Goal: Task Accomplishment & Management: Manage account settings

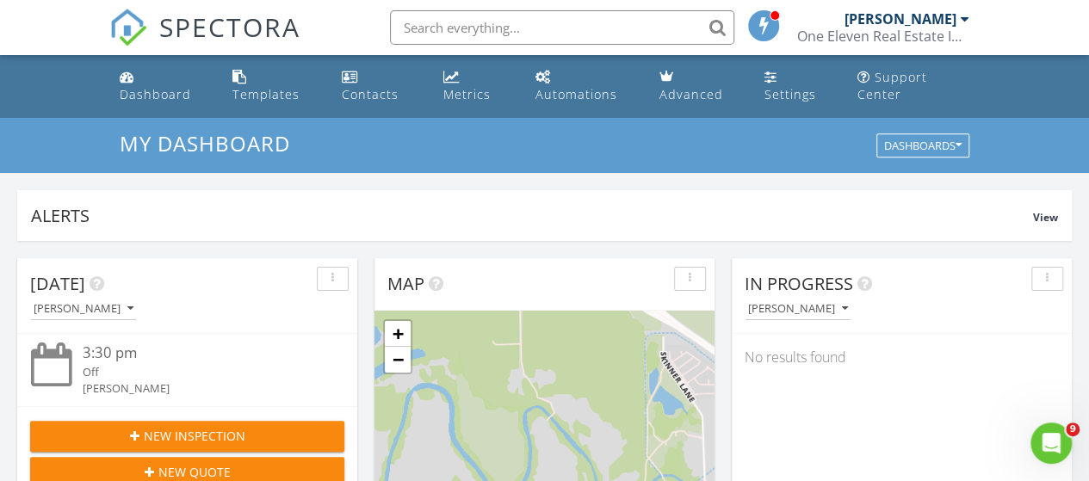
click at [959, 20] on div "[PERSON_NAME]" at bounding box center [906, 18] width 125 height 17
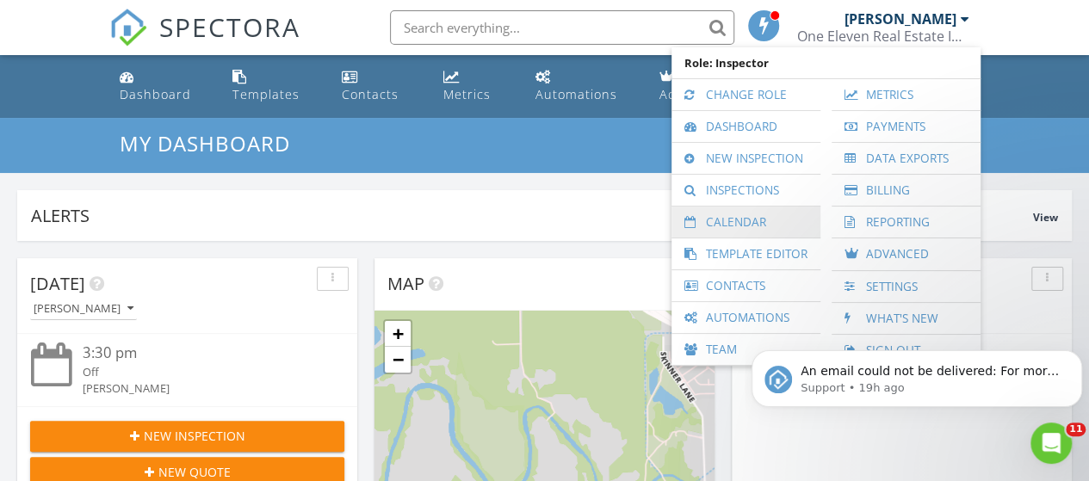
click at [740, 224] on link "Calendar" at bounding box center [746, 222] width 132 height 31
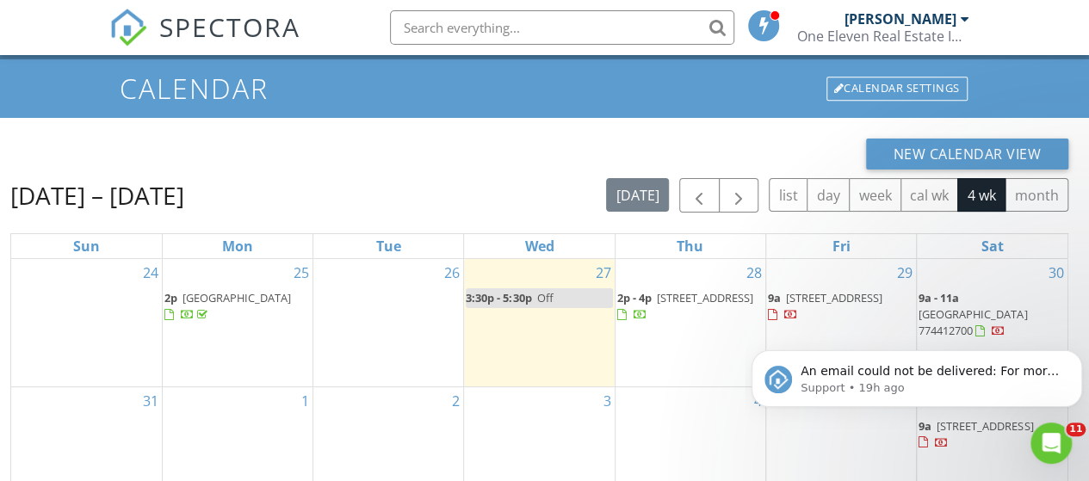
scroll to position [86, 0]
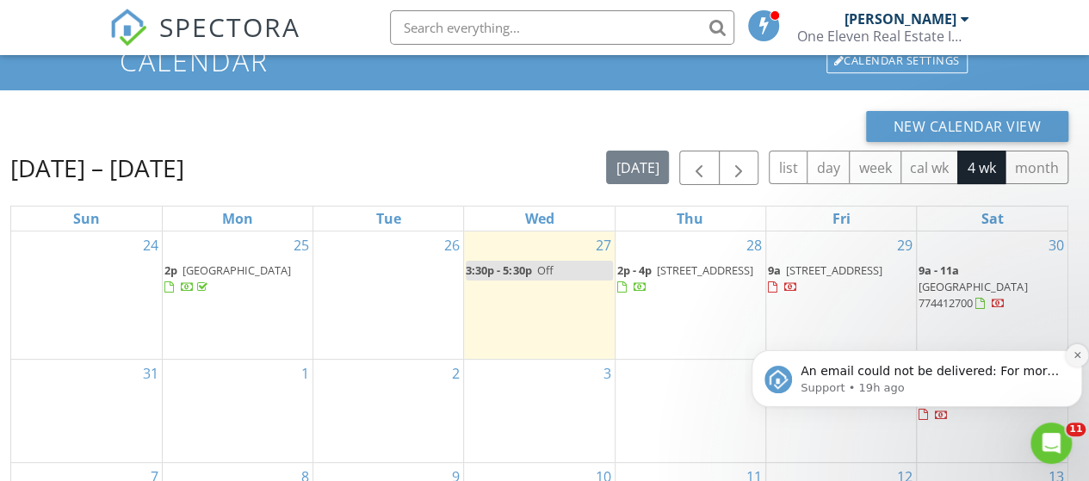
click at [1072, 353] on icon "Dismiss notification" at bounding box center [1076, 354] width 9 height 9
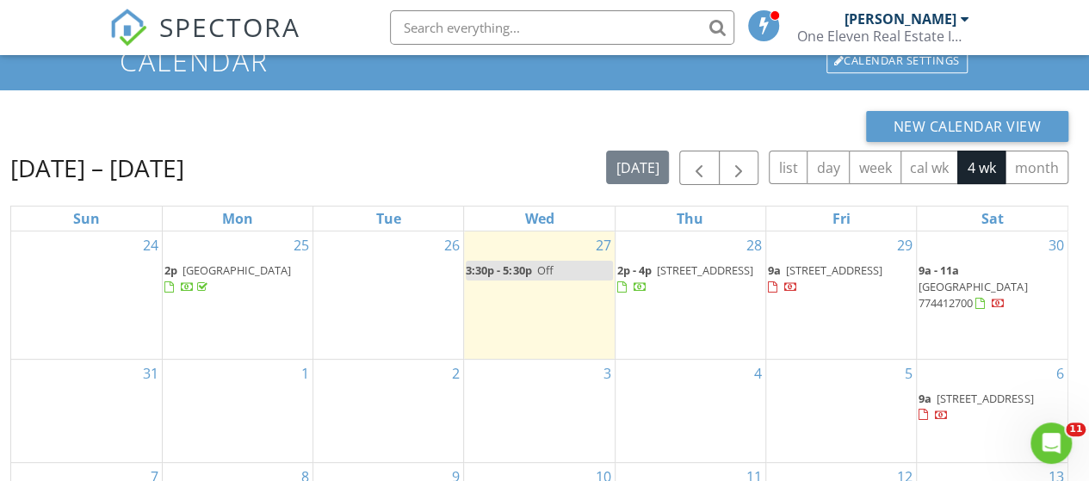
click at [717, 278] on span "2627 Cotton Corner Drive, Richmond 77406" at bounding box center [705, 270] width 96 height 15
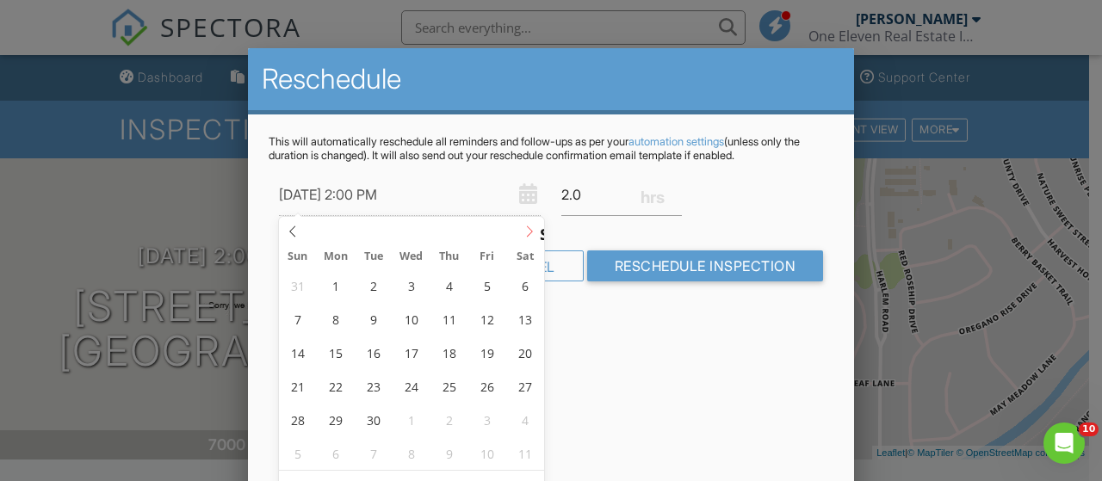
click at [530, 229] on icon at bounding box center [530, 231] width 6 height 11
type input "09/02/2025 2:00 PM"
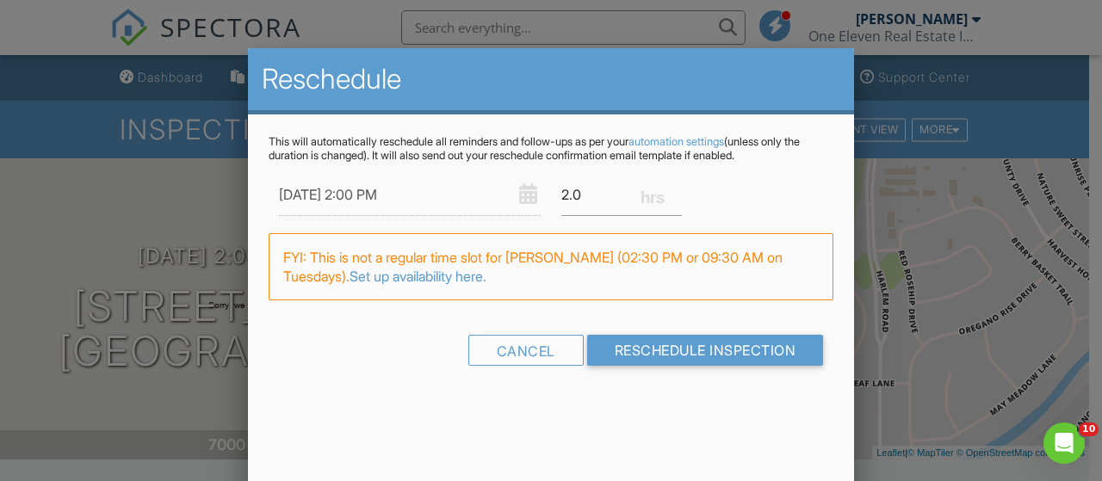
click at [594, 316] on div "Warning: this date/time is in the past. FYI: This is not a regular time slot fo…" at bounding box center [551, 275] width 565 height 85
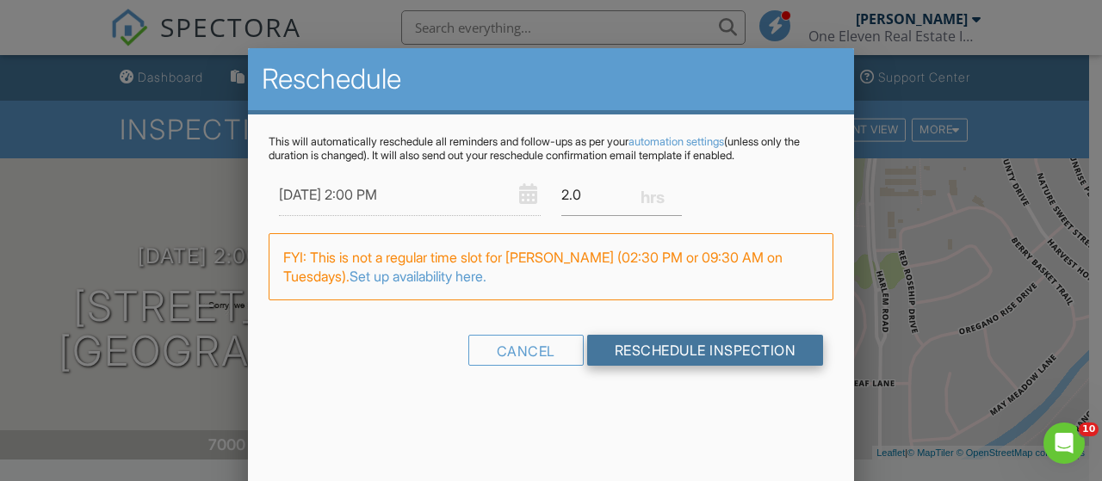
click at [646, 347] on input "Reschedule Inspection" at bounding box center [705, 350] width 237 height 31
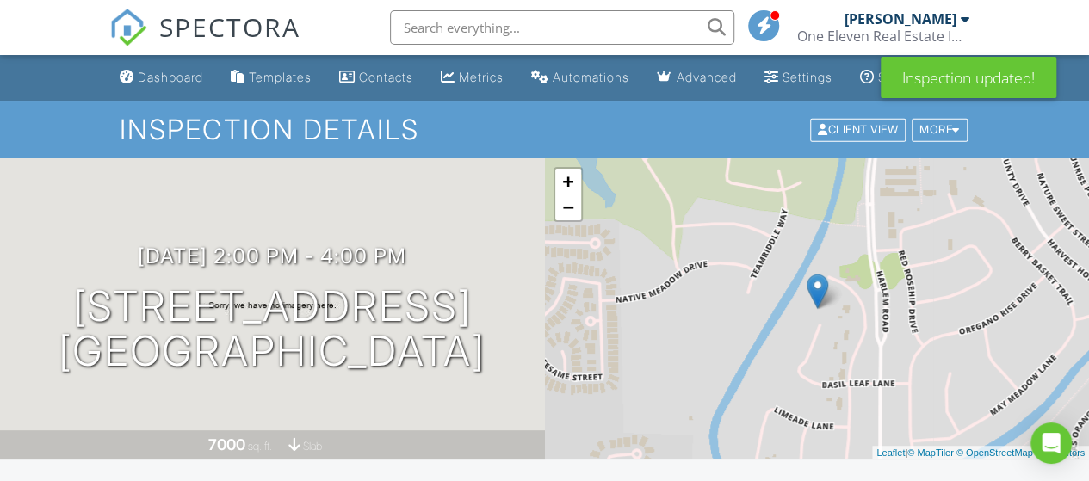
click at [961, 22] on div at bounding box center [965, 19] width 9 height 14
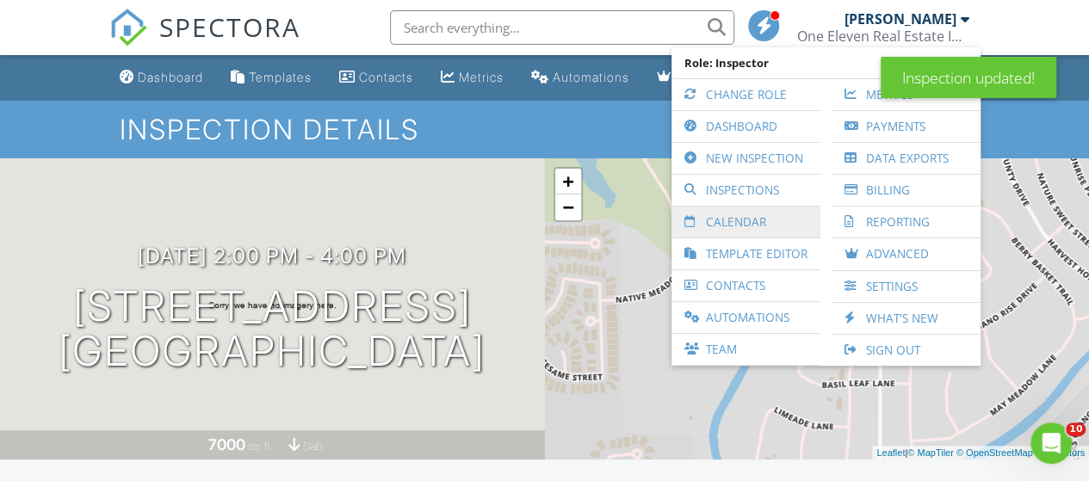
click at [751, 219] on link "Calendar" at bounding box center [746, 222] width 132 height 31
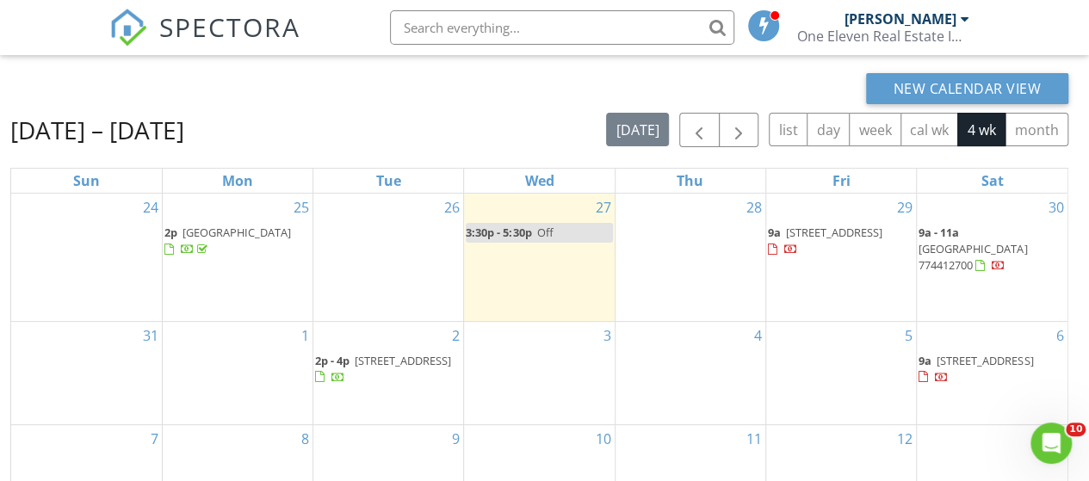
scroll to position [86, 0]
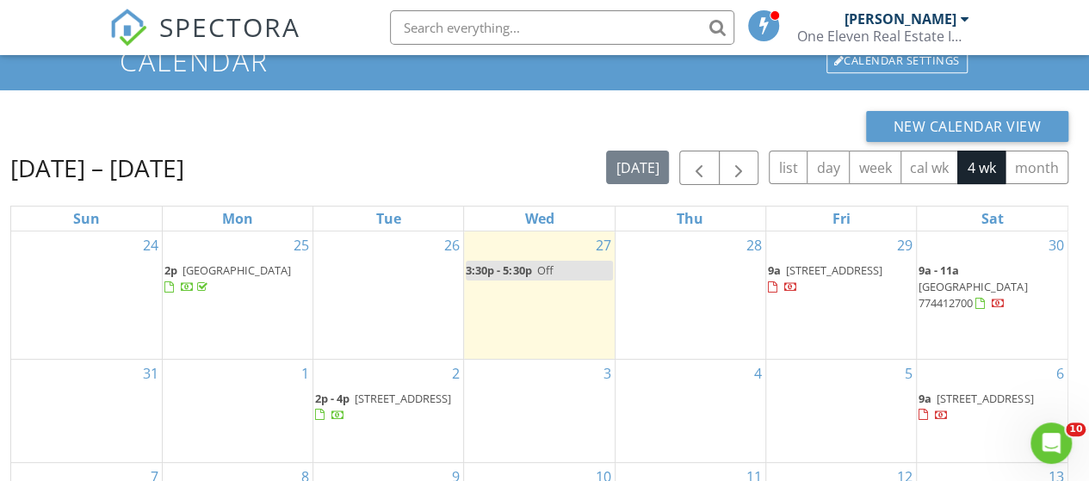
click at [938, 16] on div "[PERSON_NAME]" at bounding box center [900, 18] width 112 height 17
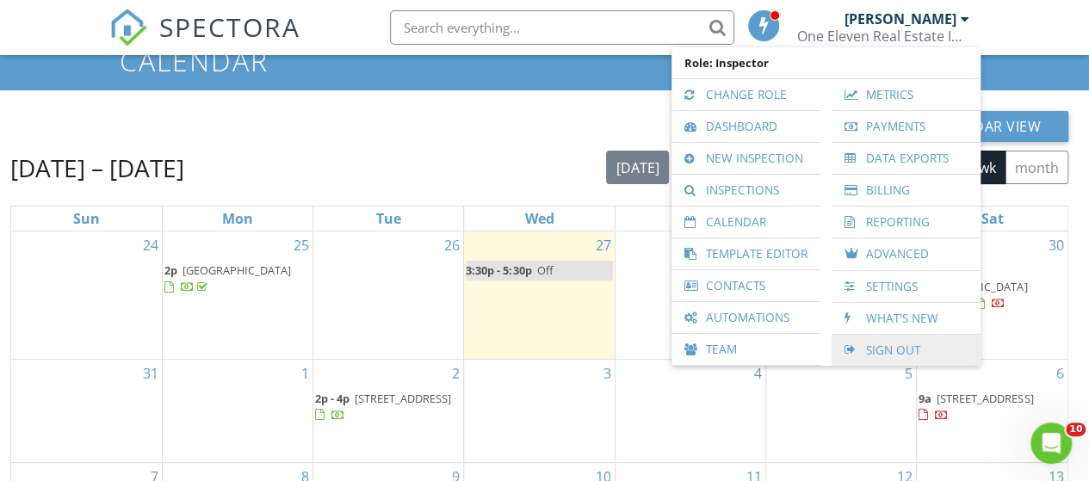
click at [901, 344] on link "Sign Out" at bounding box center [906, 350] width 132 height 31
